Goal: Task Accomplishment & Management: Check status

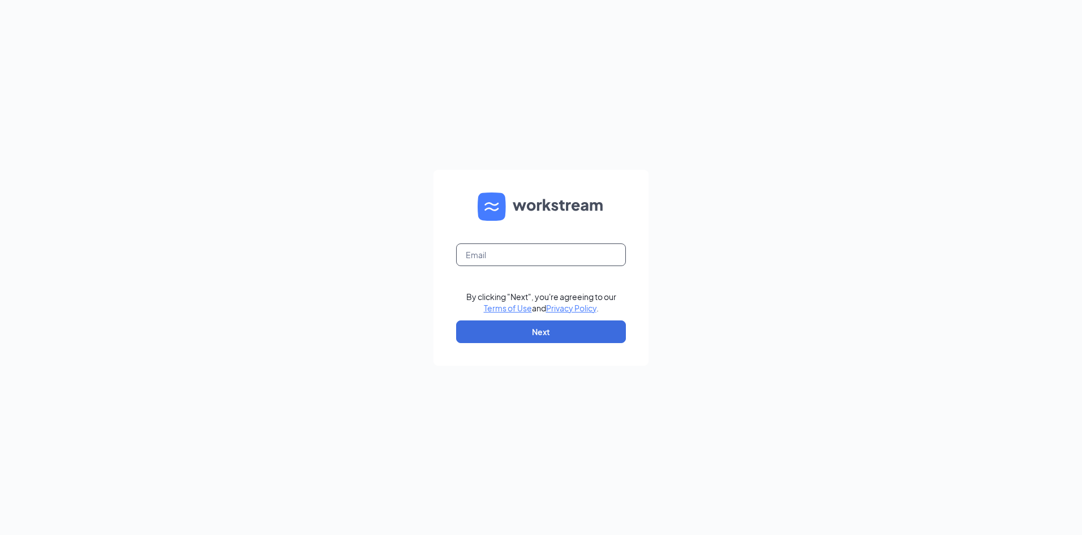
click at [572, 263] on input "text" at bounding box center [541, 254] width 170 height 23
type input "[EMAIL_ADDRESS][DOMAIN_NAME]"
click at [512, 329] on button "Next" at bounding box center [541, 331] width 170 height 23
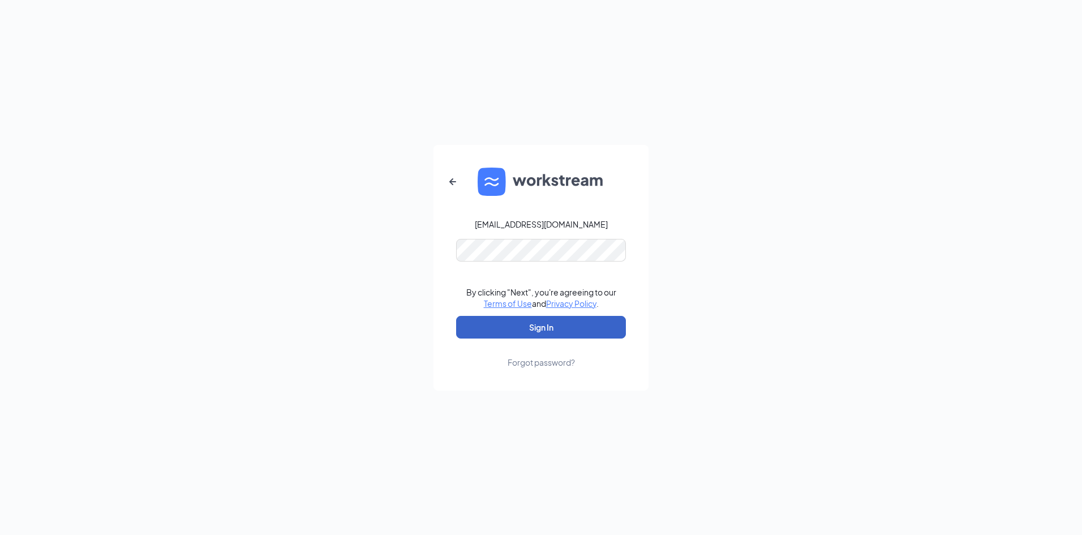
click at [561, 333] on button "Sign In" at bounding box center [541, 327] width 170 height 23
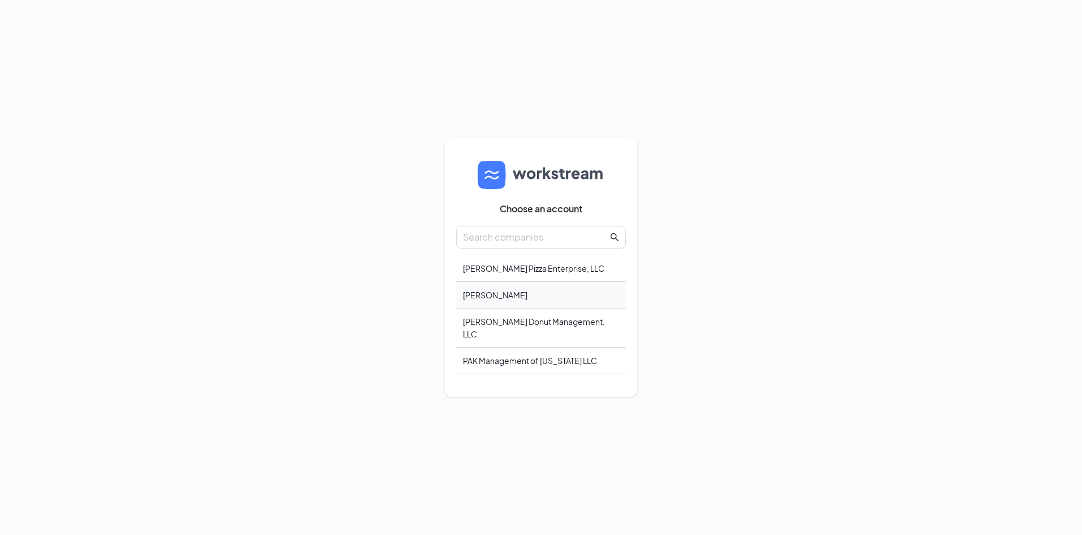
click at [524, 302] on div "Anju Donuts" at bounding box center [541, 295] width 170 height 27
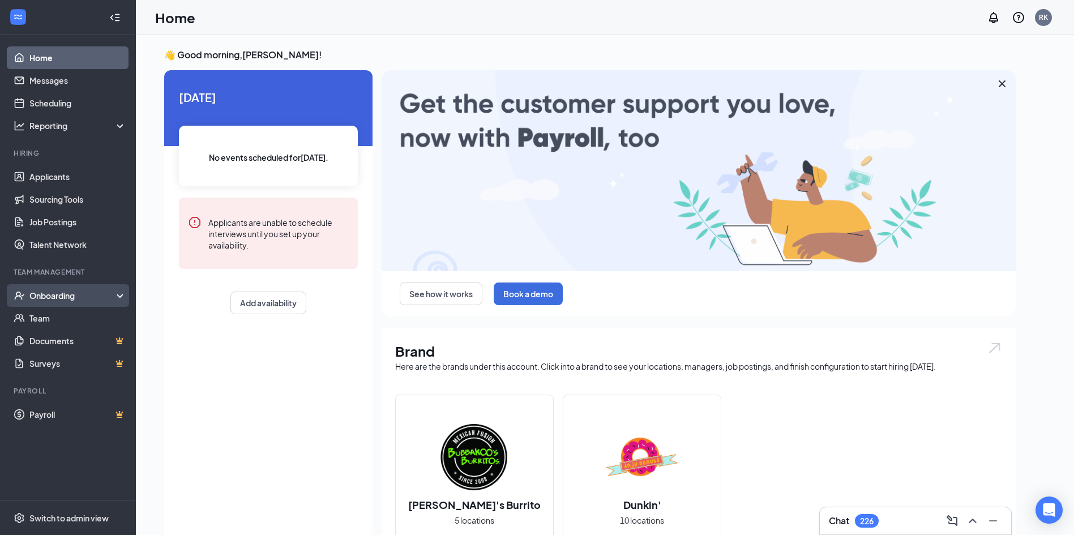
click at [55, 290] on div "Onboarding" at bounding box center [68, 295] width 136 height 23
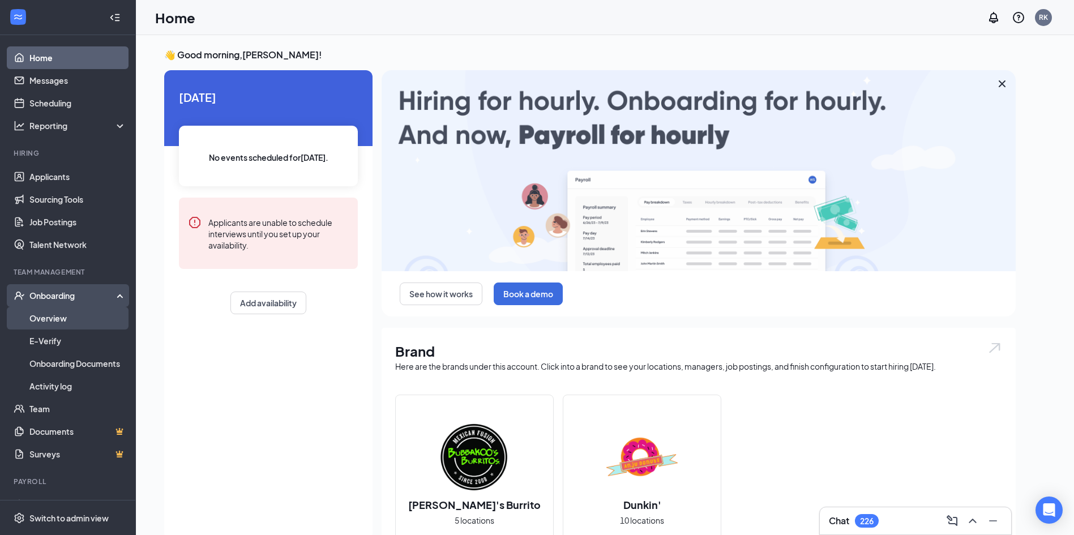
click at [81, 319] on link "Overview" at bounding box center [77, 318] width 97 height 23
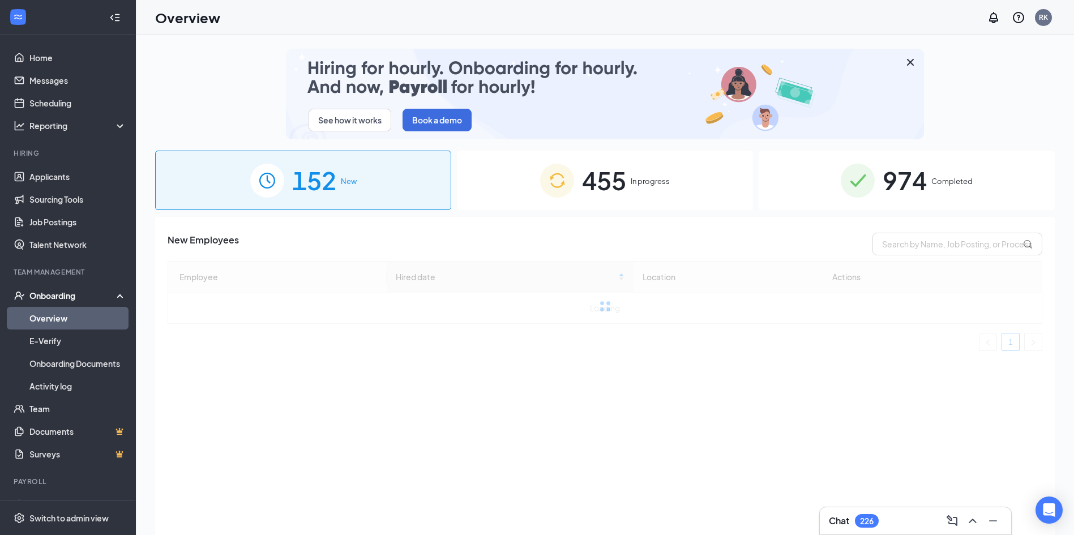
click at [717, 197] on div "455 In progress" at bounding box center [605, 180] width 296 height 59
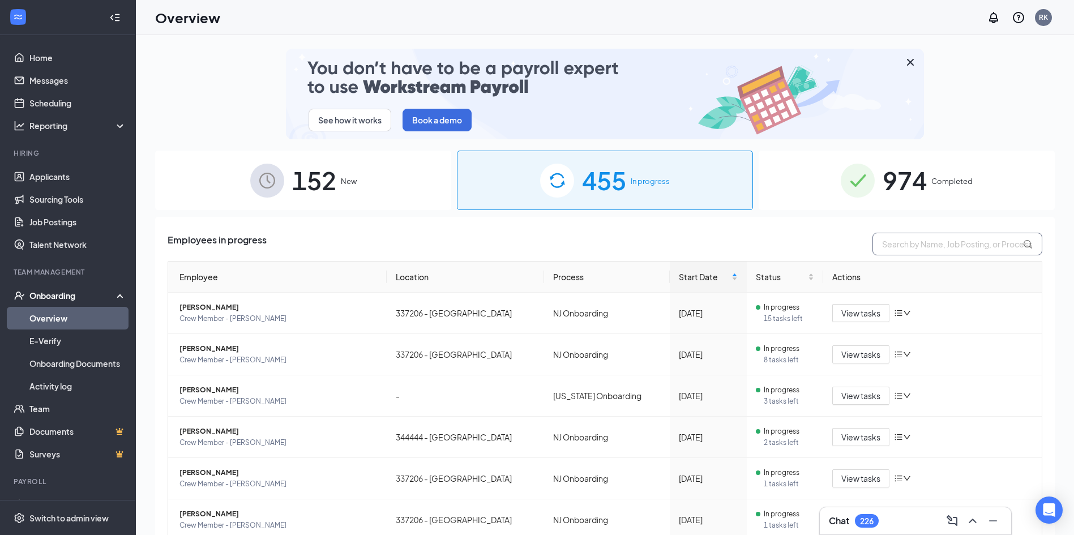
click at [902, 239] on input "text" at bounding box center [957, 244] width 170 height 23
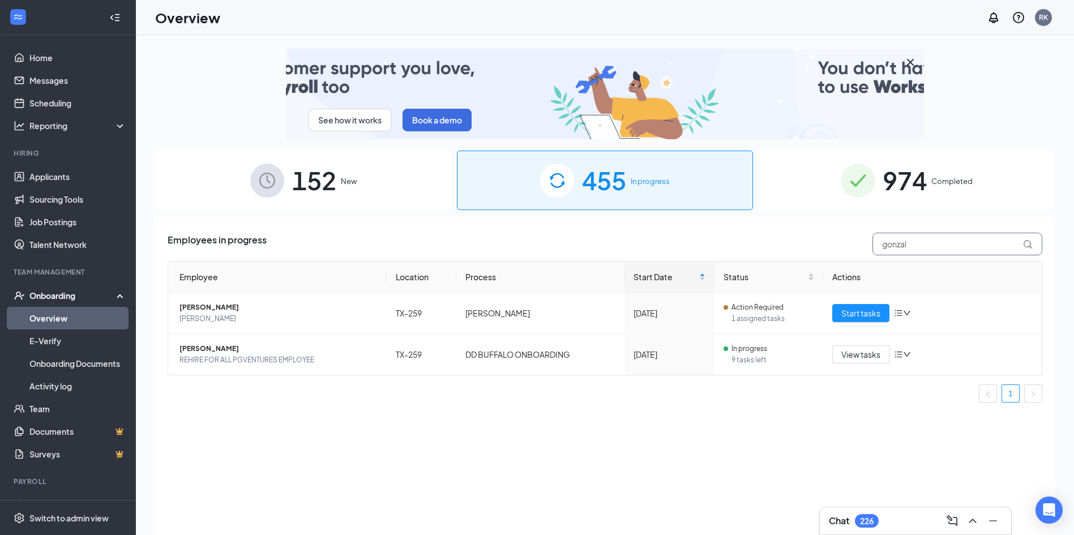
type input "gonzale"
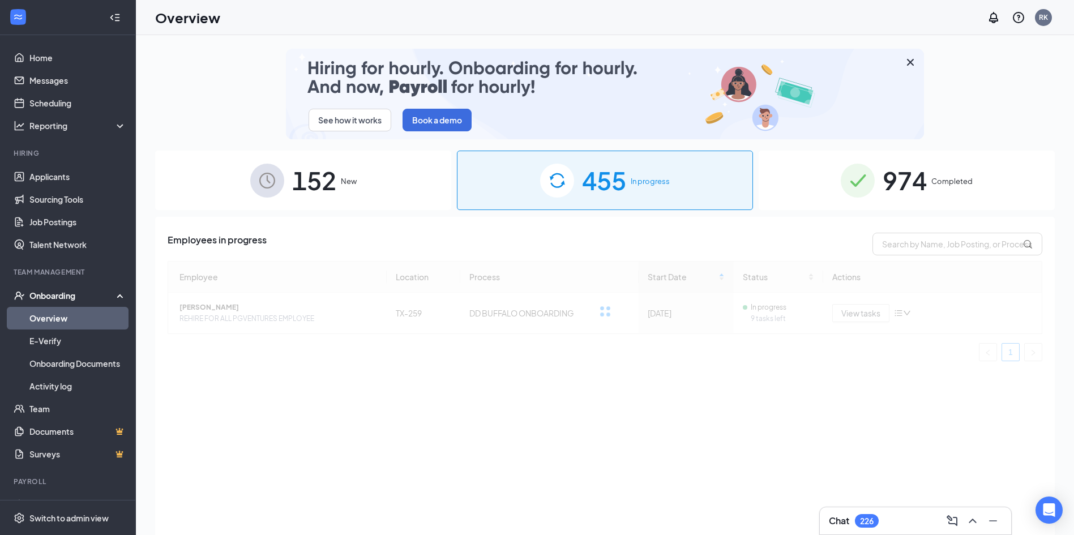
click at [895, 217] on div "Employees in progress Employee Location Process Start Date Status Actions [PERS…" at bounding box center [604, 390] width 899 height 346
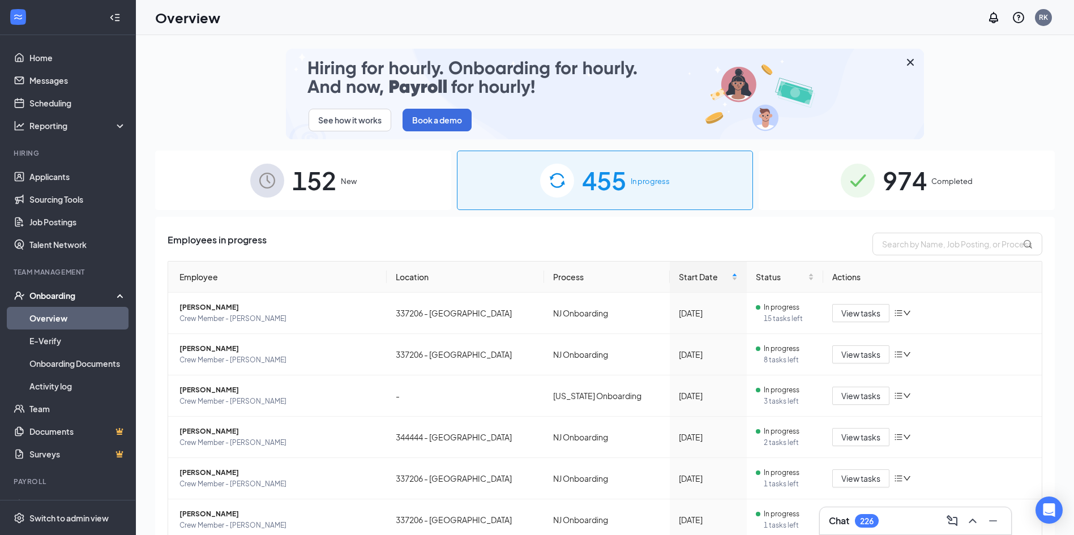
click at [910, 166] on span "974" at bounding box center [904, 180] width 44 height 39
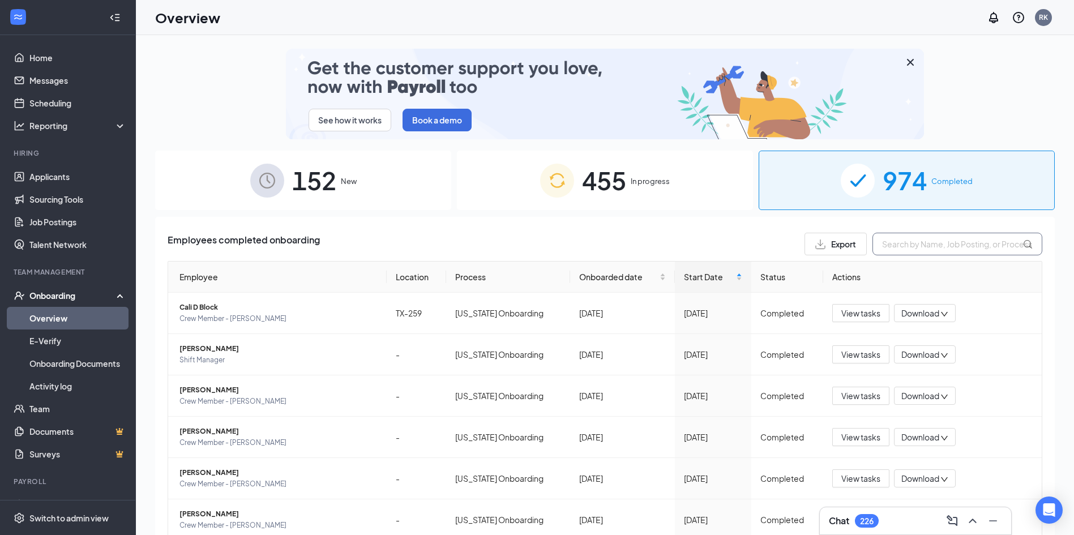
click at [936, 245] on input "text" at bounding box center [957, 244] width 170 height 23
paste input "gonzale"
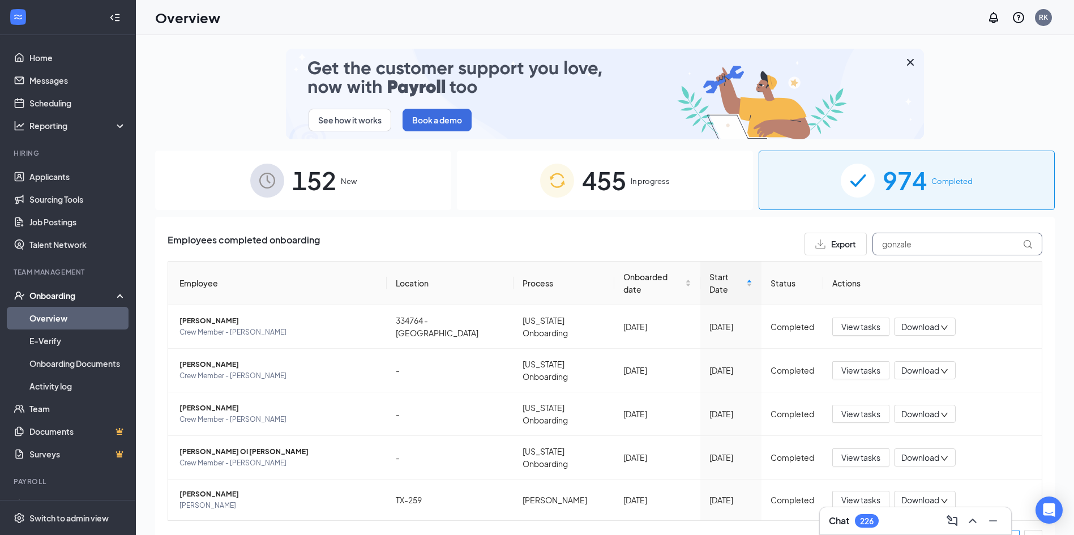
type input "gonzale"
